Goal: Information Seeking & Learning: Learn about a topic

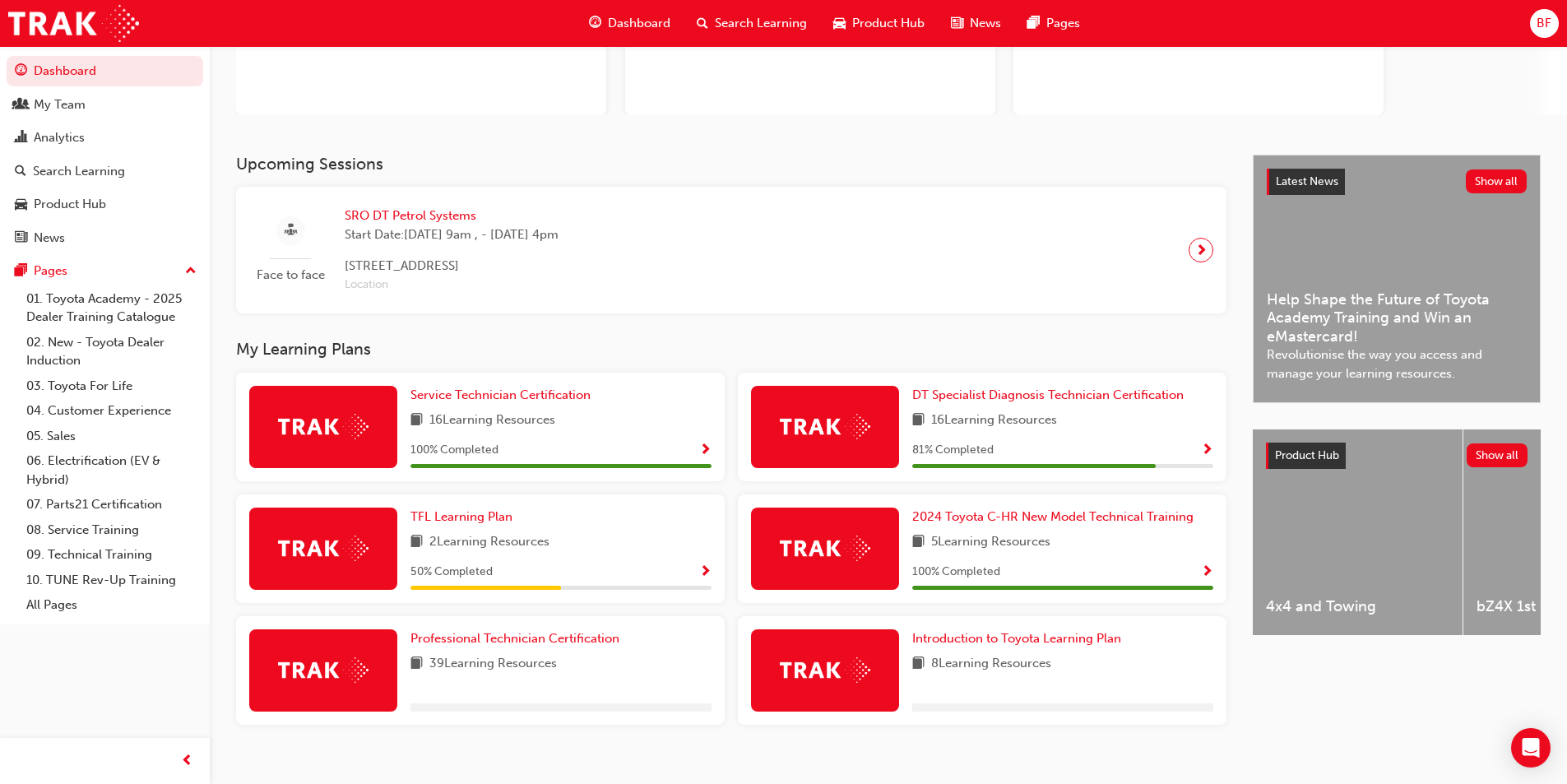
scroll to position [227, 0]
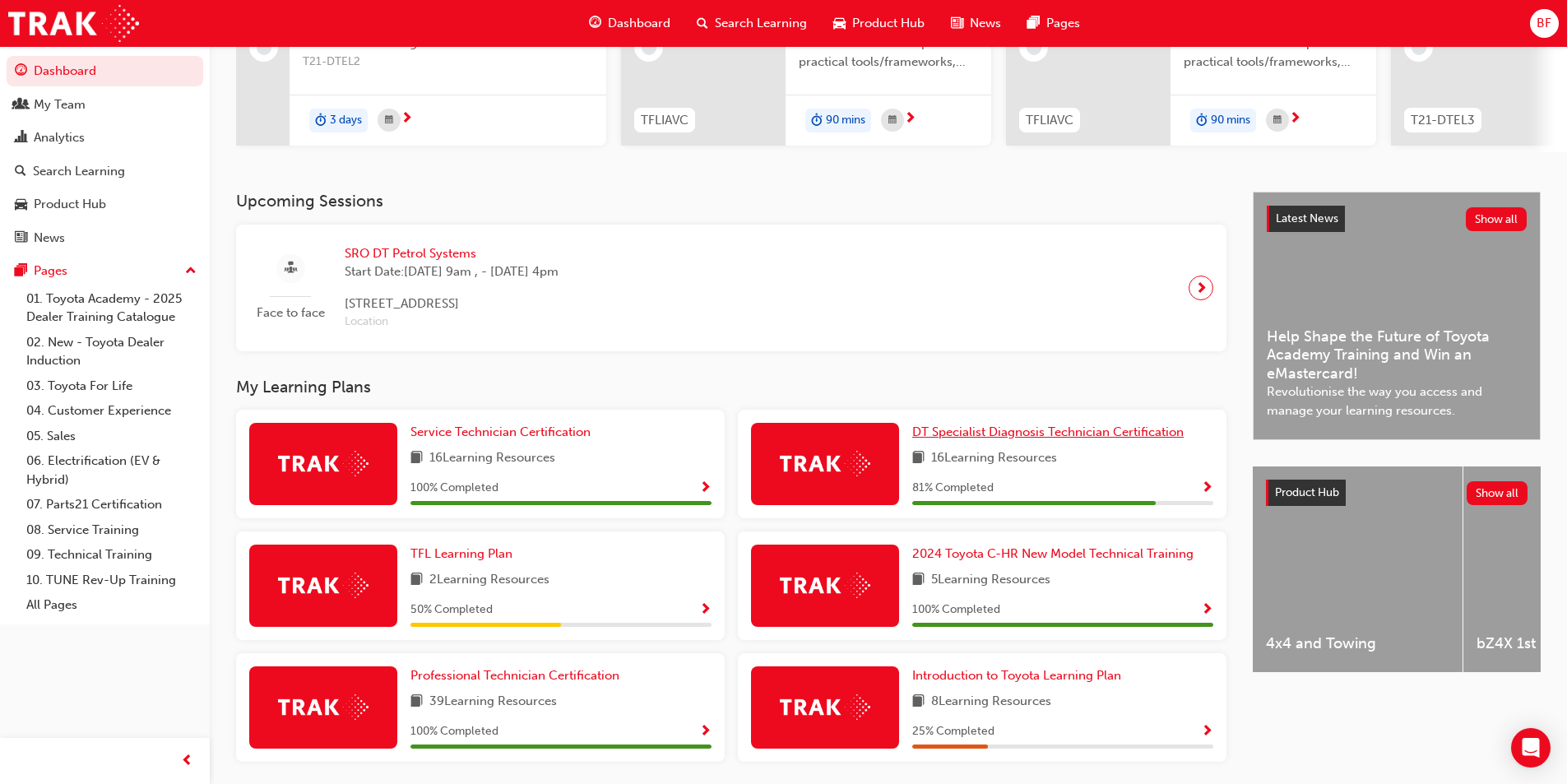
click at [1021, 439] on span "DT Specialist Diagnosis Technician Certification" at bounding box center [1047, 432] width 272 height 15
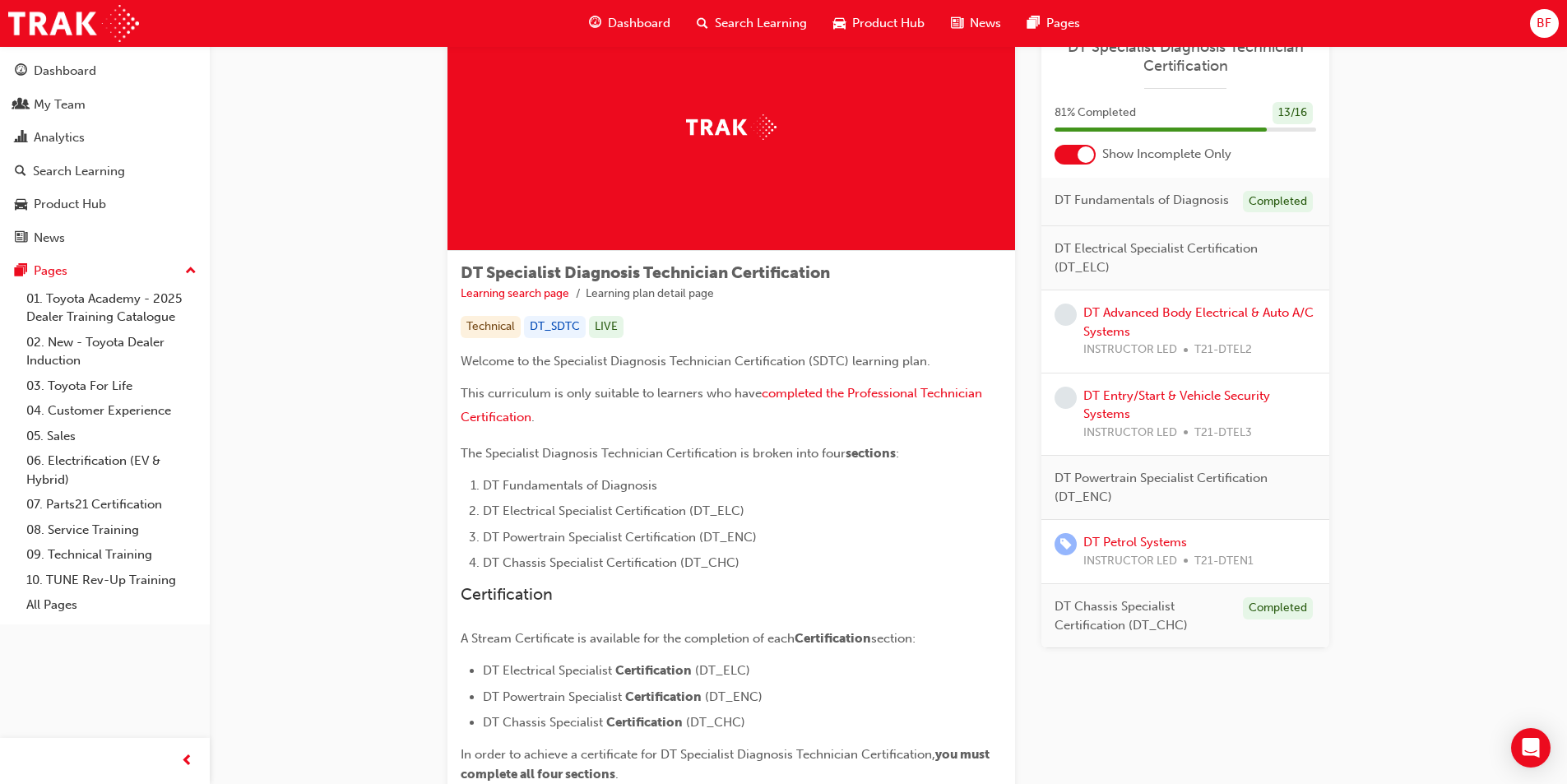
scroll to position [82, 0]
click at [1146, 539] on link "DT Petrol Systems" at bounding box center [1135, 542] width 103 height 15
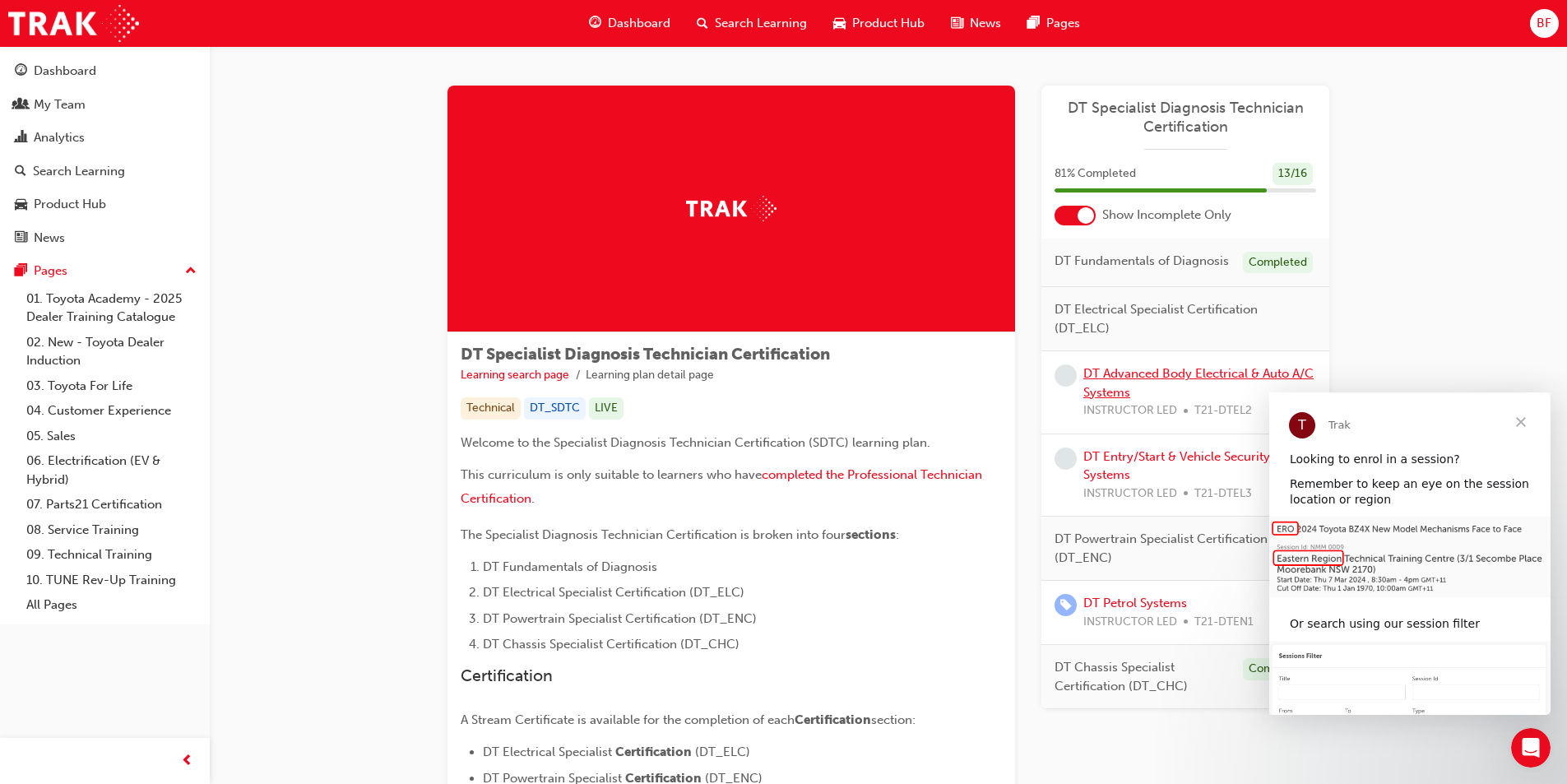
click at [1150, 374] on link "DT Advanced Body Electrical & Auto A/C Systems" at bounding box center [1199, 383] width 230 height 34
click at [1132, 455] on link "DT Entry/Start & Vehicle Security Systems" at bounding box center [1177, 466] width 187 height 34
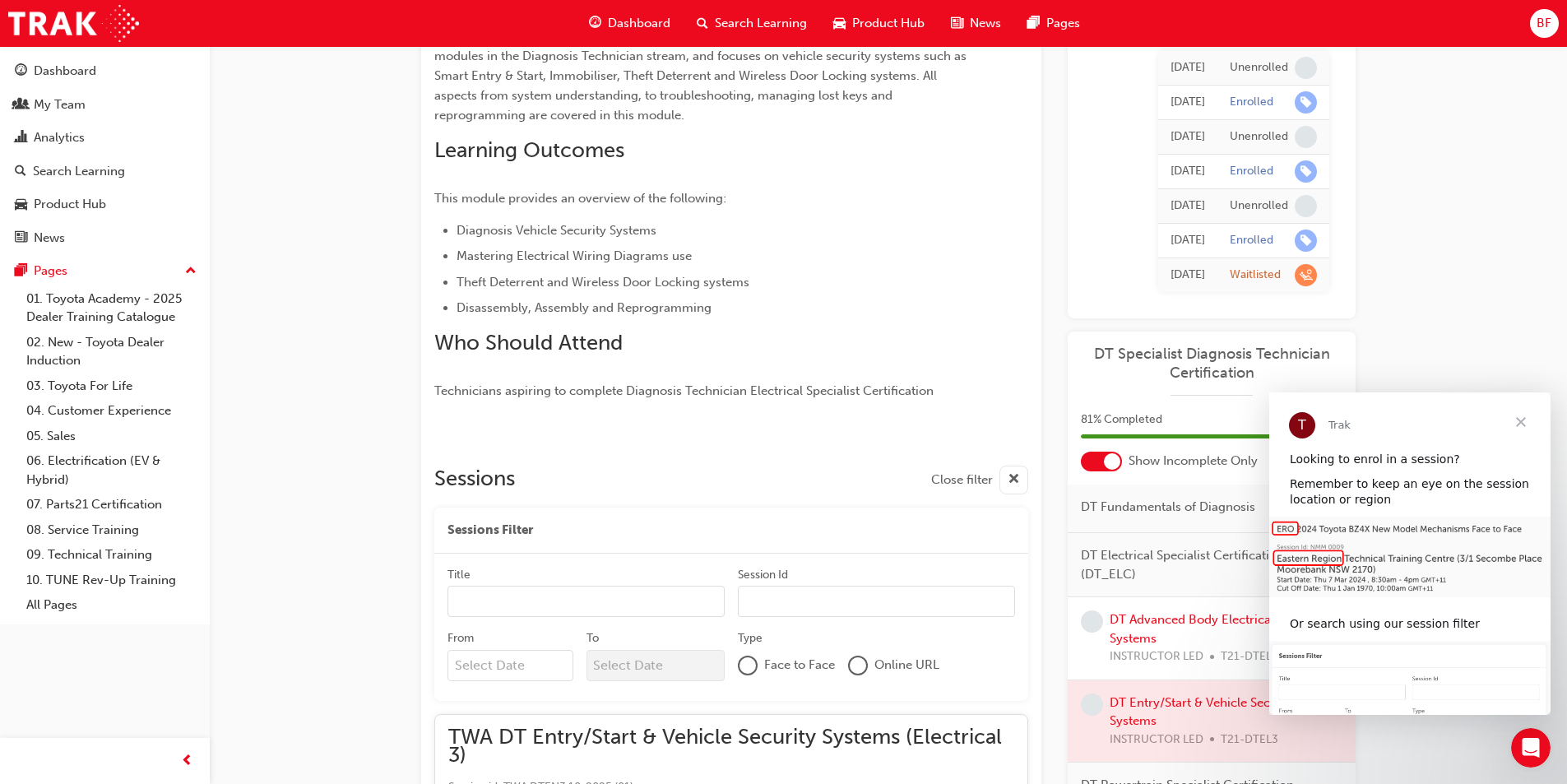
scroll to position [286, 0]
